Goal: Check status: Check status

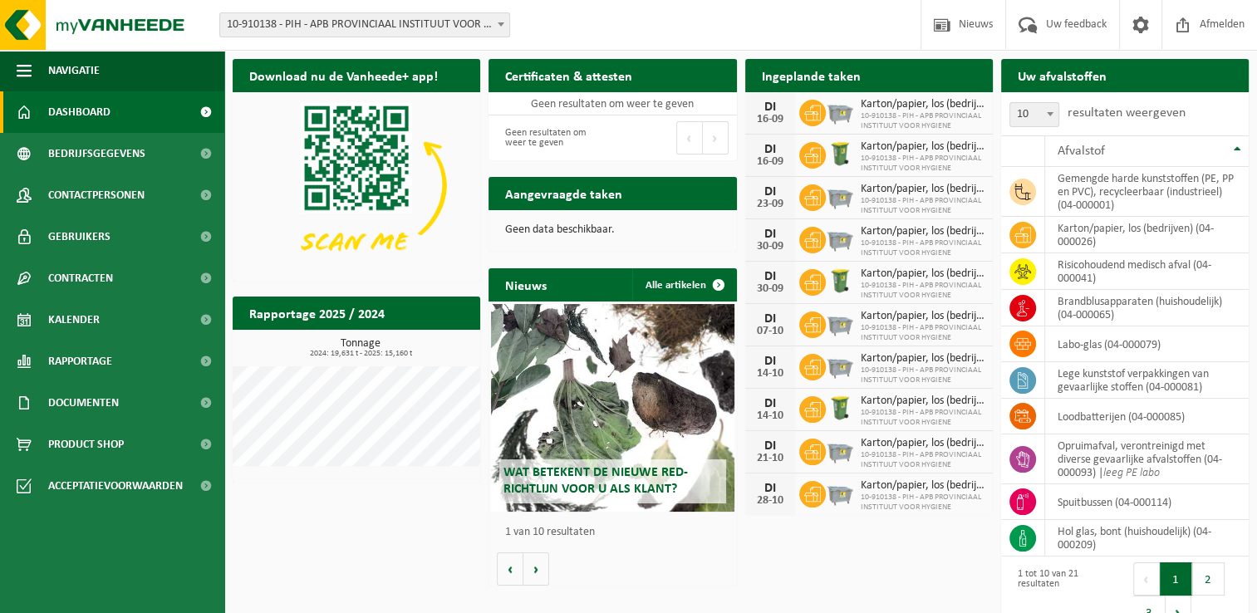
click at [900, 561] on div "Download nu de Vanheede+ app! Verberg Certificaten & attesten Bekijk uw certifi…" at bounding box center [740, 346] width 1024 height 591
drag, startPoint x: 323, startPoint y: 563, endPoint x: 235, endPoint y: 336, distance: 243.2
click at [323, 560] on div "Download nu de Vanheede+ app! Verberg Certificaten & attesten Bekijk uw certifi…" at bounding box center [740, 346] width 1024 height 591
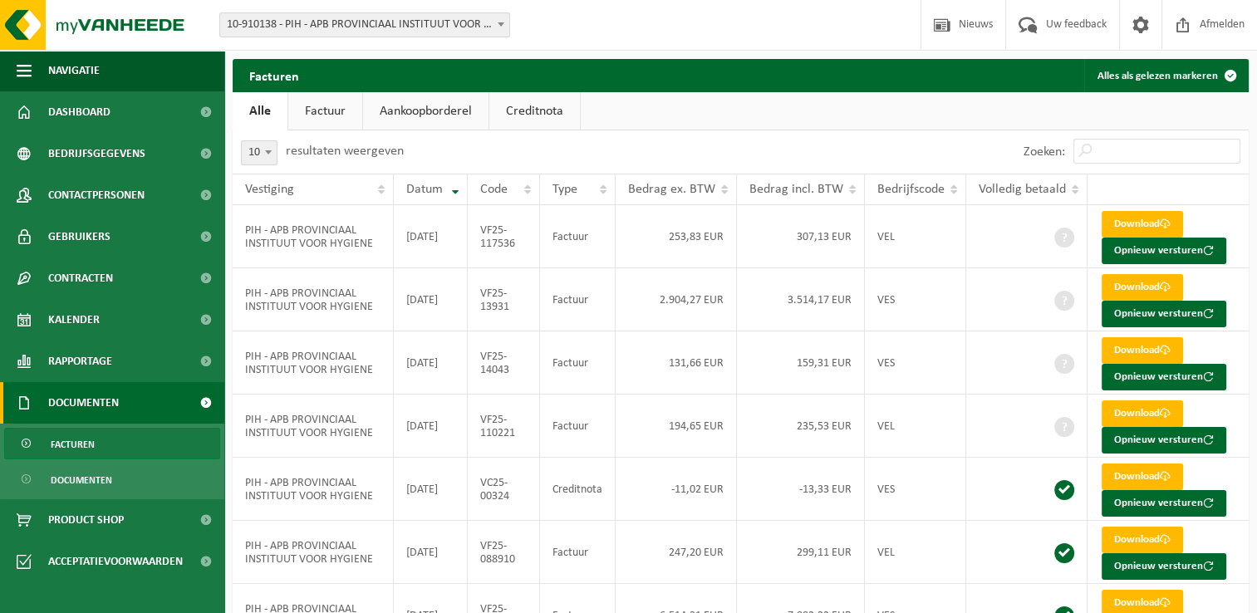
drag, startPoint x: 662, startPoint y: 105, endPoint x: 651, endPoint y: 97, distance: 13.1
click at [662, 105] on ul "Alle Factuur Aankoopborderel Creditnota" at bounding box center [741, 111] width 1016 height 38
click at [764, 114] on ul "Alle Factuur Aankoopborderel Creditnota" at bounding box center [741, 111] width 1016 height 38
click at [709, 145] on div "10 25 50 100 10 resultaten weergeven" at bounding box center [487, 151] width 508 height 43
drag, startPoint x: 714, startPoint y: 131, endPoint x: 705, endPoint y: 130, distance: 9.2
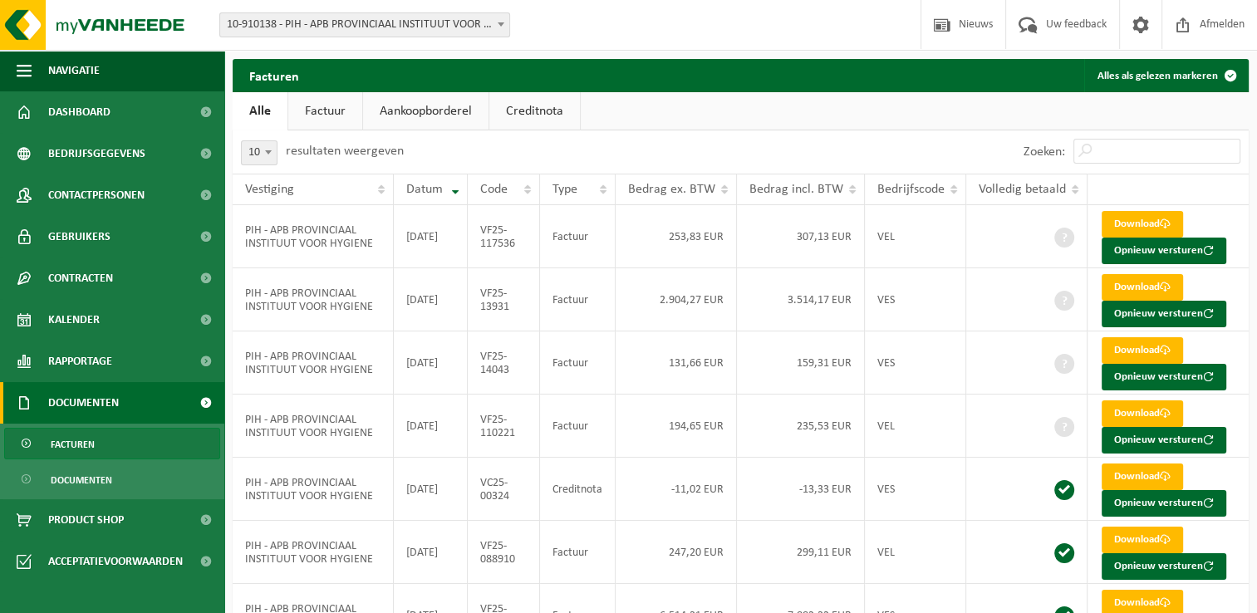
click at [714, 131] on div "10 25 50 100 10 resultaten weergeven" at bounding box center [487, 151] width 508 height 43
click at [628, 130] on div "10 25 50 100 10 resultaten weergeven" at bounding box center [487, 151] width 508 height 43
